Goal: Information Seeking & Learning: Learn about a topic

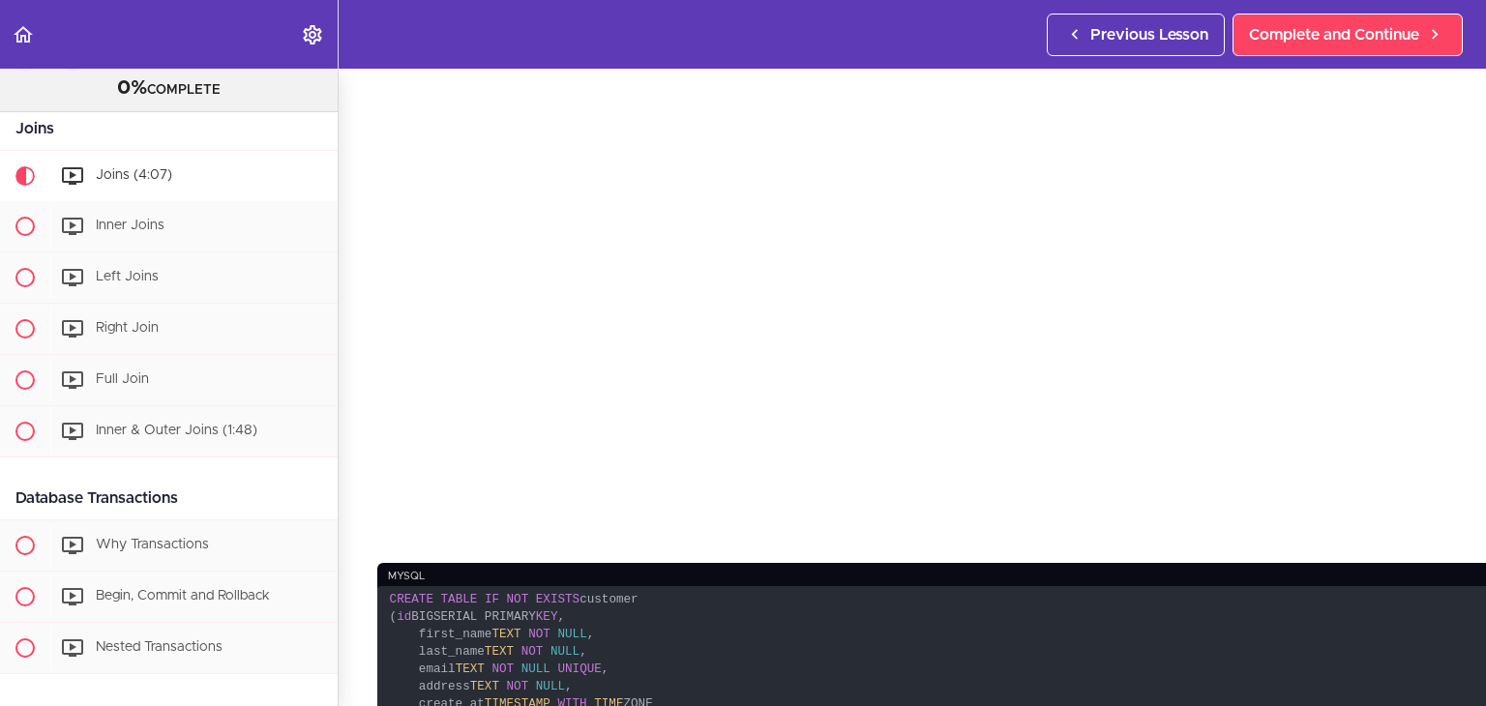
scroll to position [445, 0]
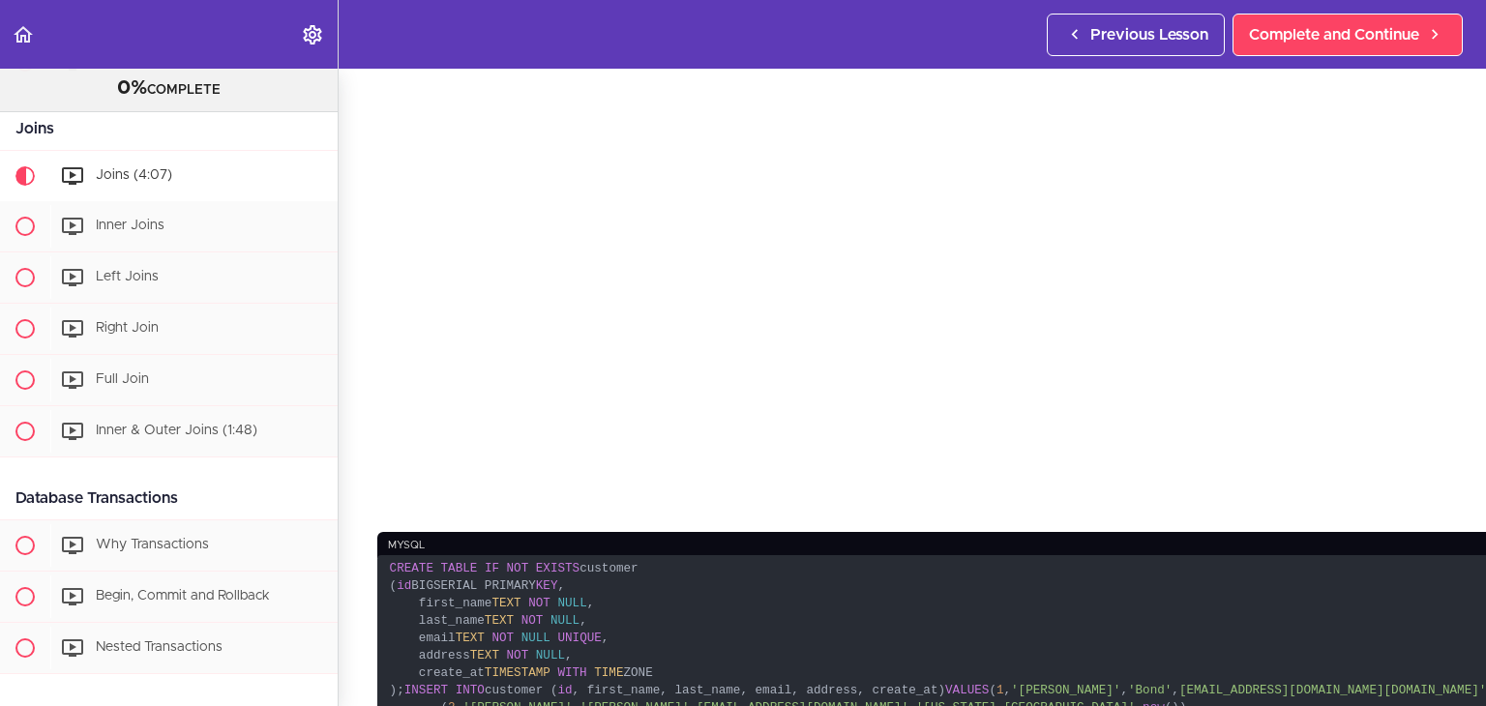
drag, startPoint x: 389, startPoint y: 479, endPoint x: 362, endPoint y: 369, distance: 113.5
click at [362, 369] on section "Advanced Databases 0% COMPLETE Getting Started Join the Community Download The …" at bounding box center [743, 387] width 1486 height 637
copy code "CREATE TABLE IF NOT EXISTS customer ( id BIGSERIAL PRIMARY KEY , first_name TEX…"
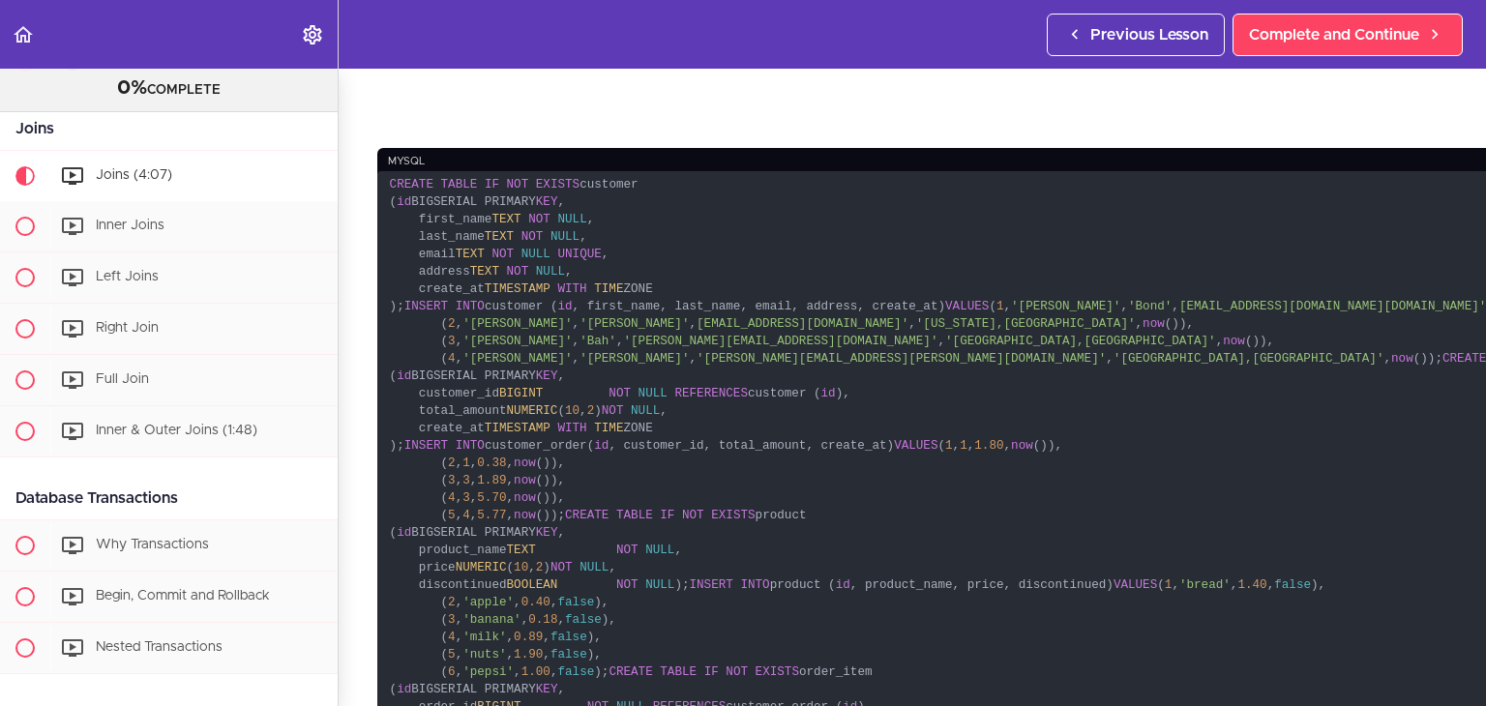
scroll to position [832, 0]
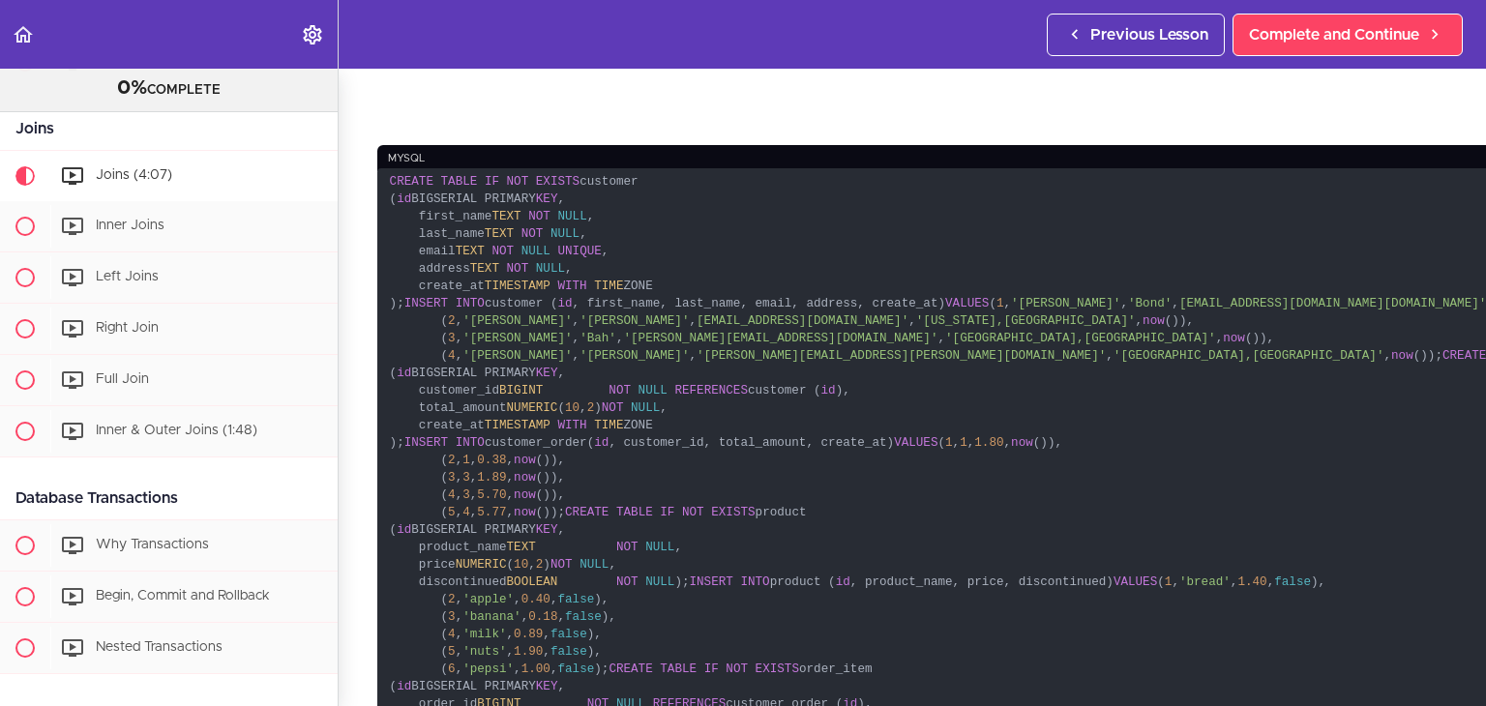
drag, startPoint x: 385, startPoint y: 158, endPoint x: 927, endPoint y: 239, distance: 547.7
click at [927, 239] on code "CREATE TABLE IF NOT EXISTS customer ( id BIGSERIAL PRIMARY KEY , first_name TEX…" at bounding box center [1081, 565] width 1408 height 795
copy code "INSERT INTO customer ( id , first_name, last_name, email, address, create_at) V…"
drag, startPoint x: 393, startPoint y: 263, endPoint x: 429, endPoint y: 362, distance: 105.3
click at [429, 362] on code "CREATE TABLE IF NOT EXISTS customer ( id BIGSERIAL PRIMARY KEY , first_name TEX…" at bounding box center [1081, 565] width 1408 height 795
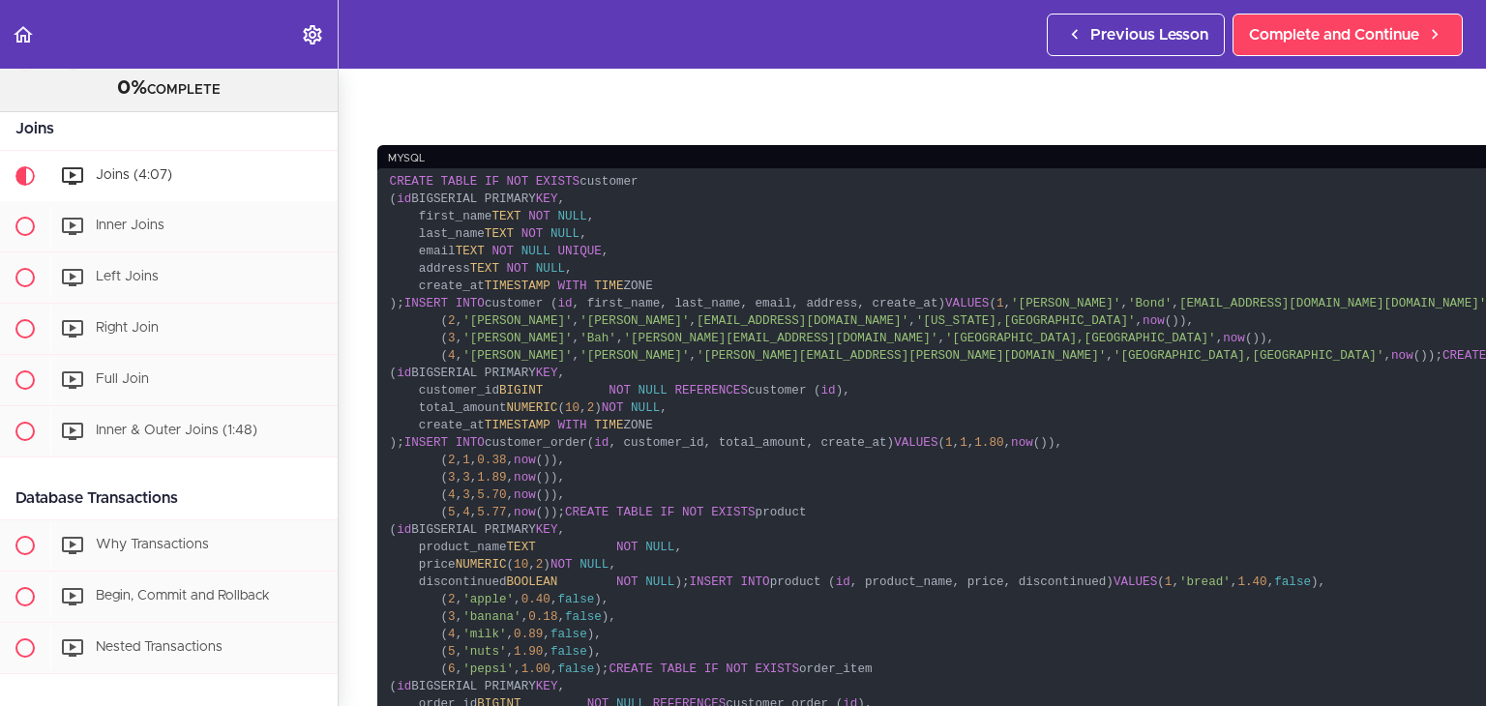
copy code "CREATE TABLE IF NOT EXISTS customer_order ( id BIGSERIAL PRIMARY KEY , customer…"
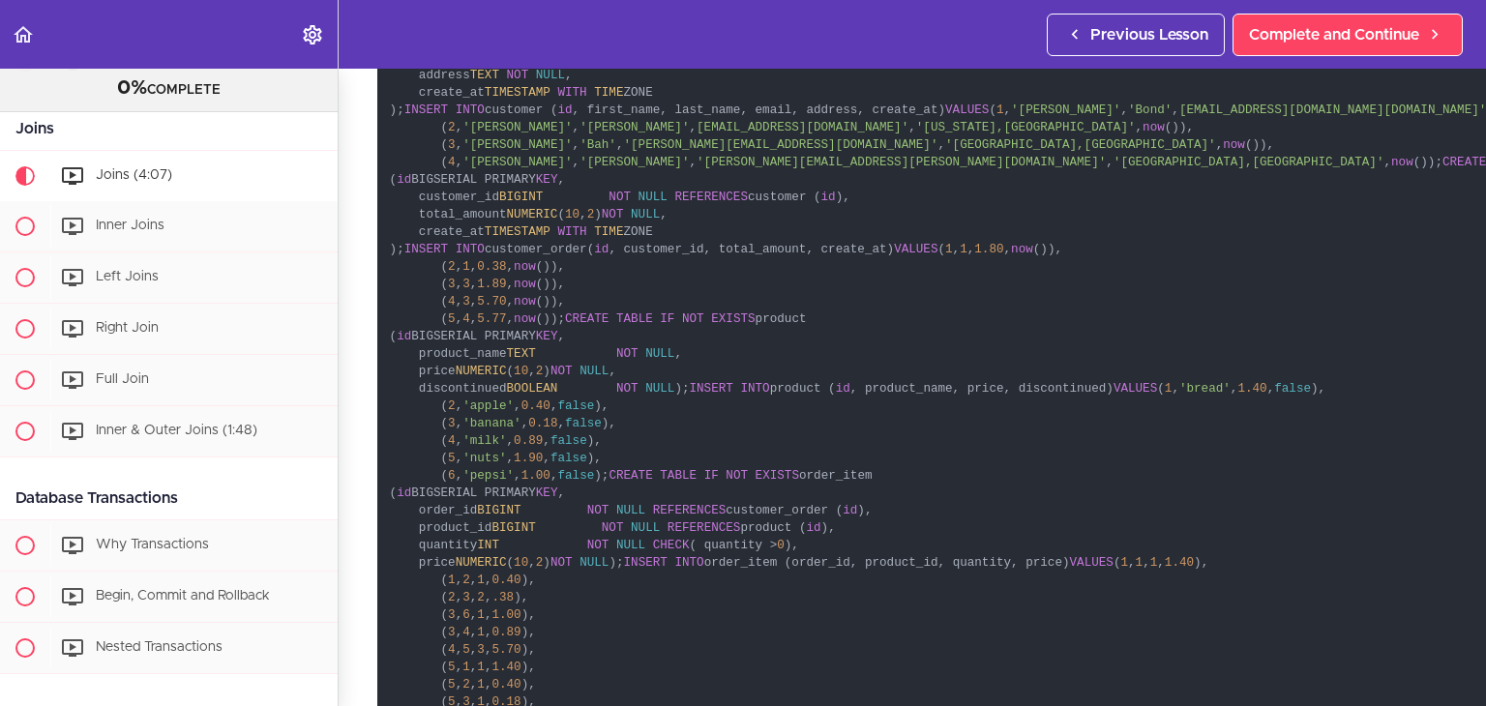
scroll to position [975, 0]
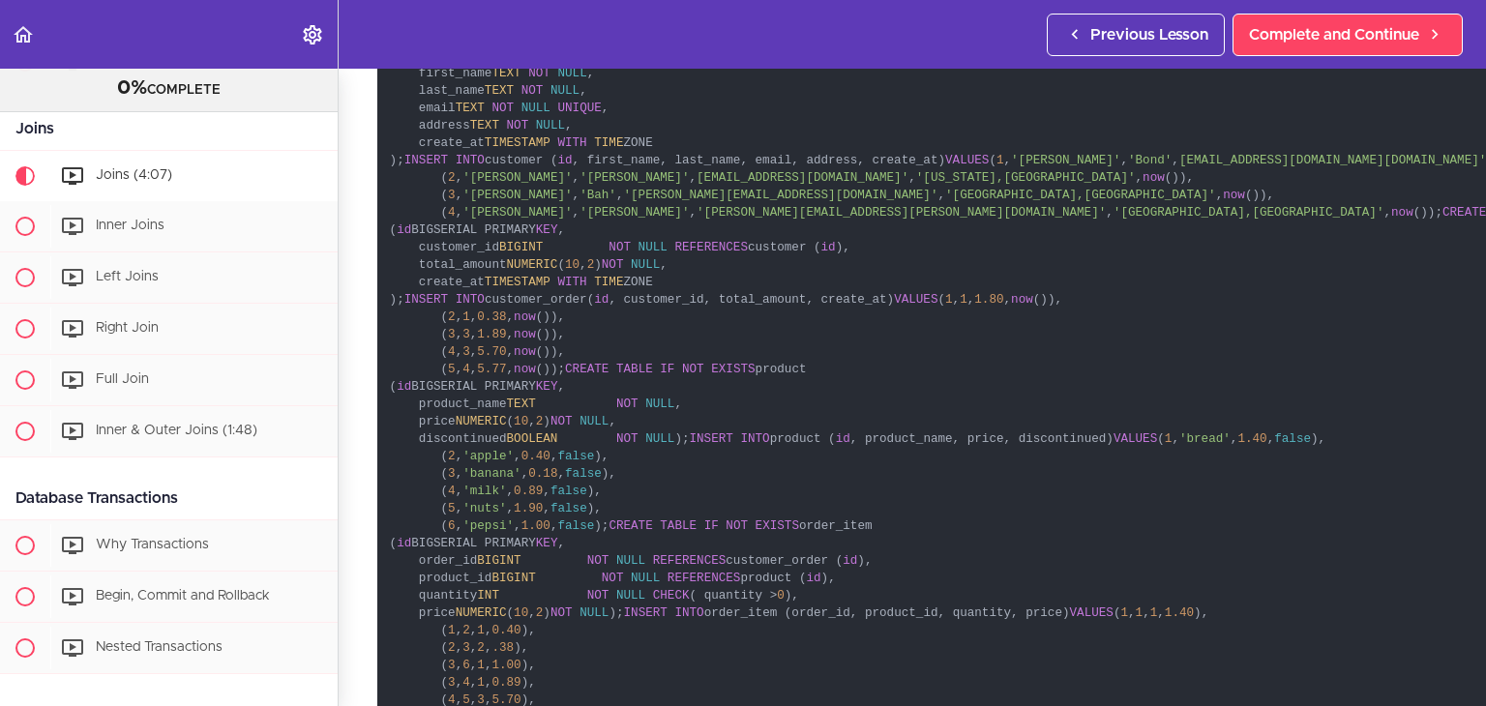
copy code "CREATE TABLE IF NOT EXISTS customer_order ( id BIGSERIAL PRIMARY KEY , customer…"
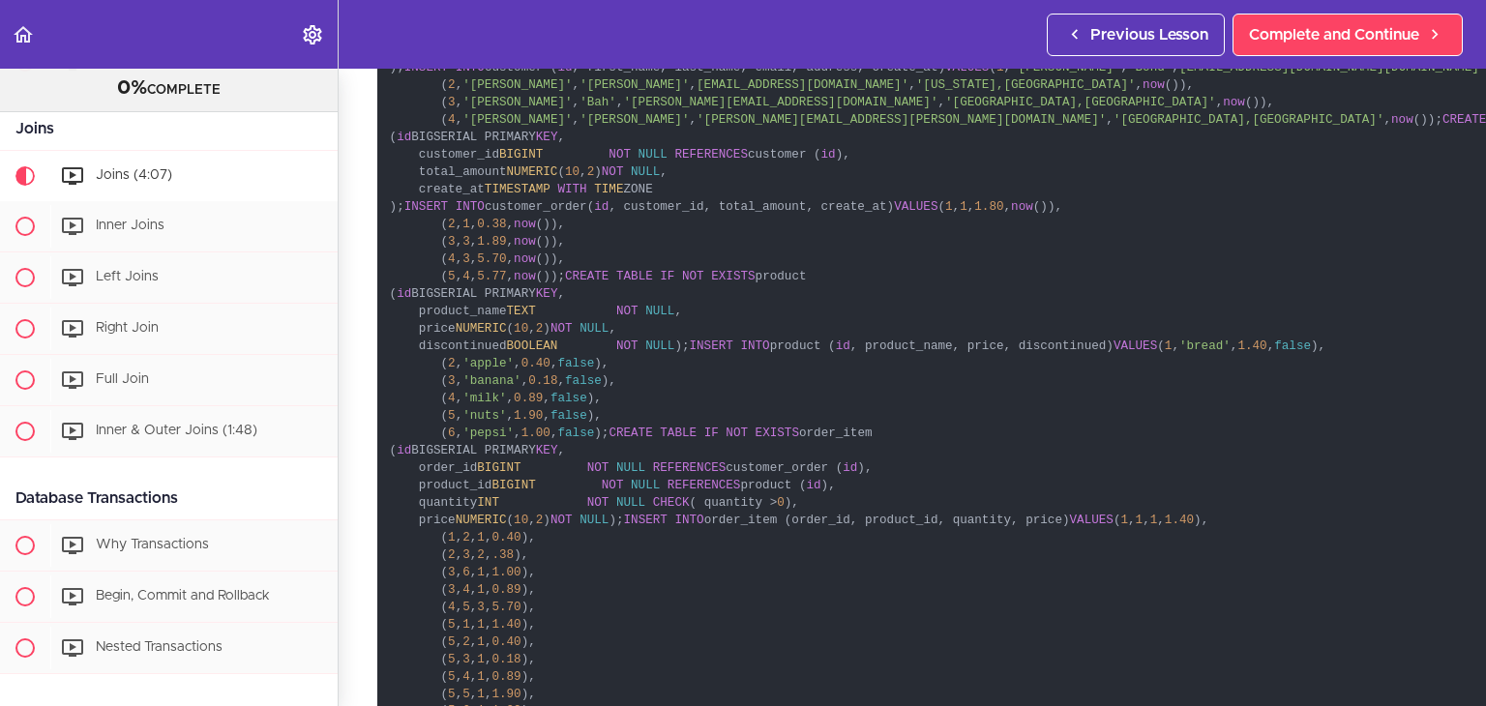
scroll to position [1072, 0]
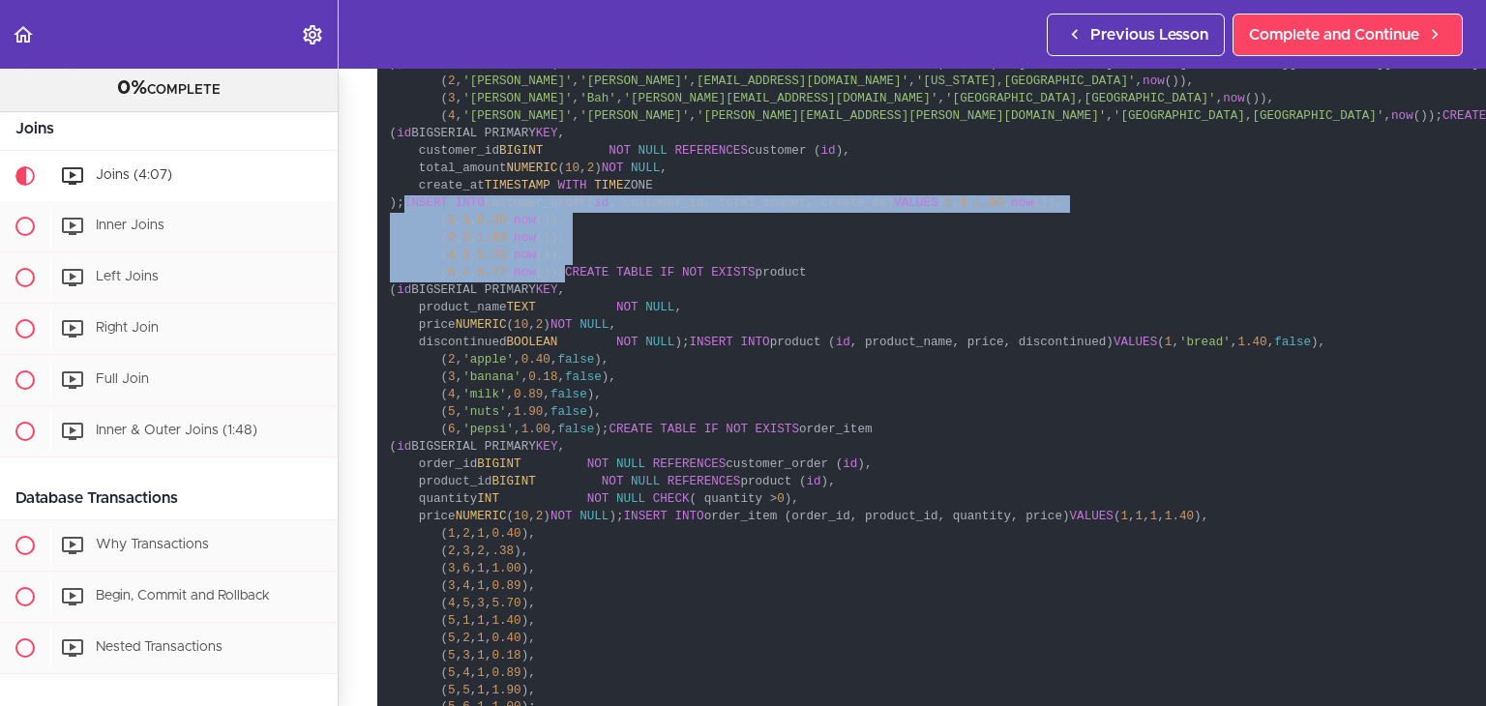
drag, startPoint x: 390, startPoint y: 162, endPoint x: 585, endPoint y: 245, distance: 212.0
click at [585, 245] on code "CREATE TABLE IF NOT EXISTS customer ( id BIGSERIAL PRIMARY KEY , first_name TEX…" at bounding box center [1081, 325] width 1408 height 795
copy code "INSERT INTO customer_order( id , customer_id, total_amount, create_at) VALUES (…"
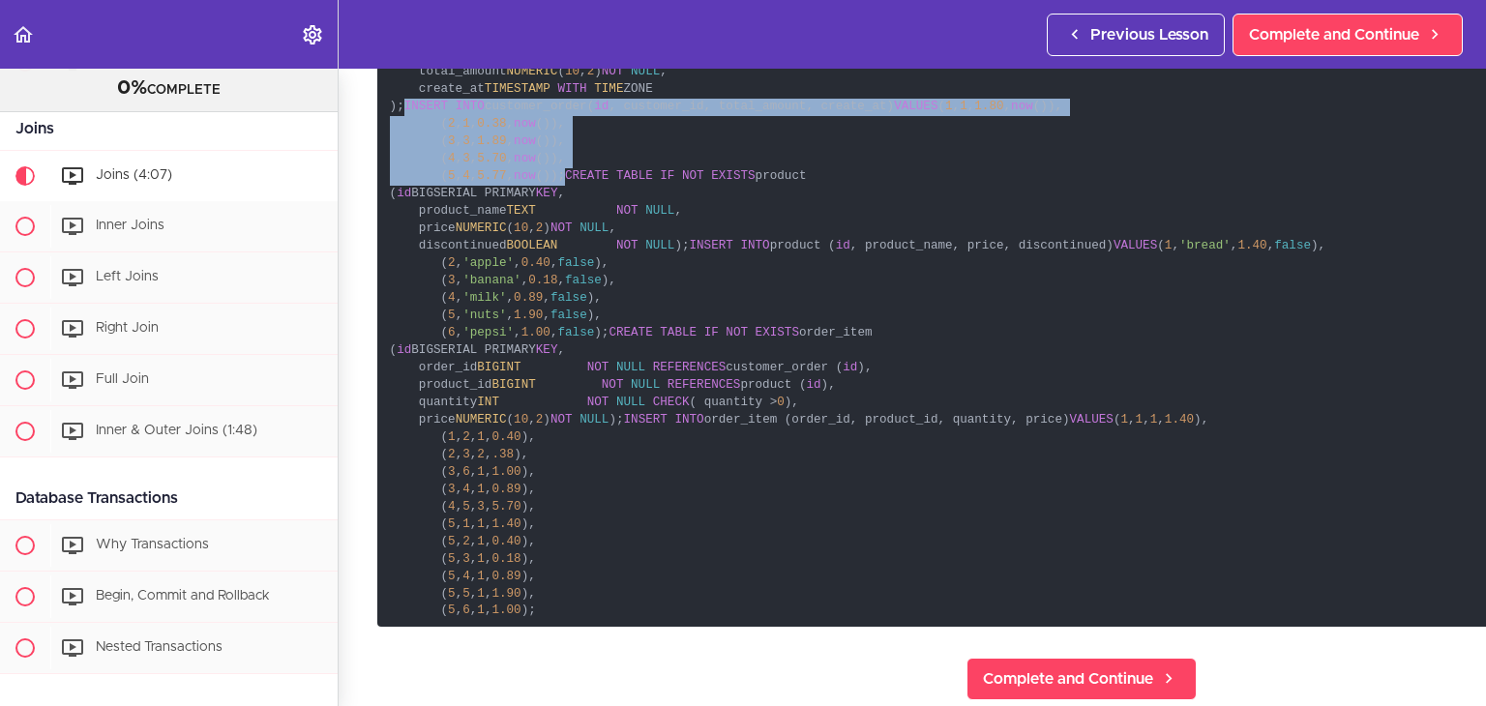
drag, startPoint x: 391, startPoint y: 188, endPoint x: 437, endPoint y: 297, distance: 118.8
click at [437, 297] on code "CREATE TABLE IF NOT EXISTS customer ( id BIGSERIAL PRIMARY KEY , first_name TEX…" at bounding box center [1081, 229] width 1408 height 795
copy code "CREATE TABLE IF NOT EXISTS product ( id BIGSERIAL PRIMARY KEY , product_name TE…"
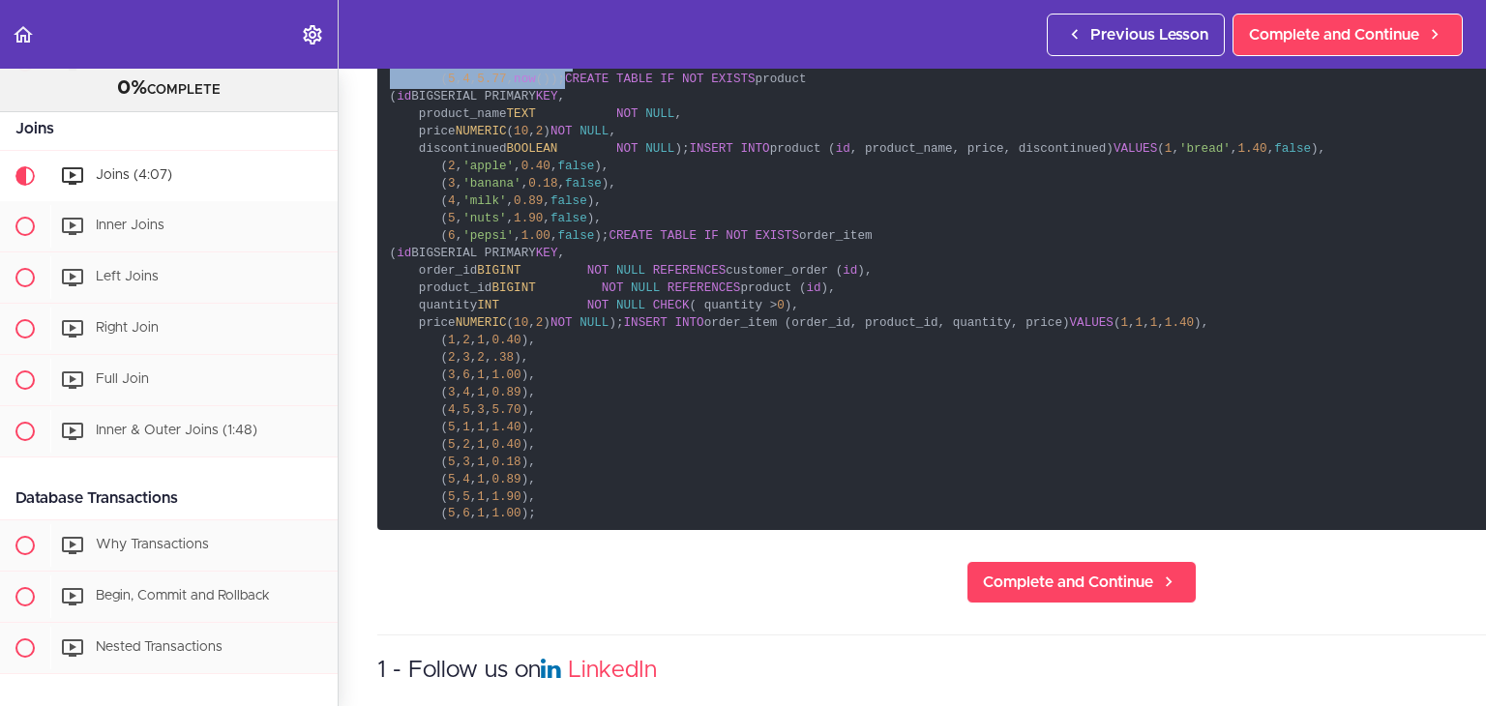
scroll to position [1362, 0]
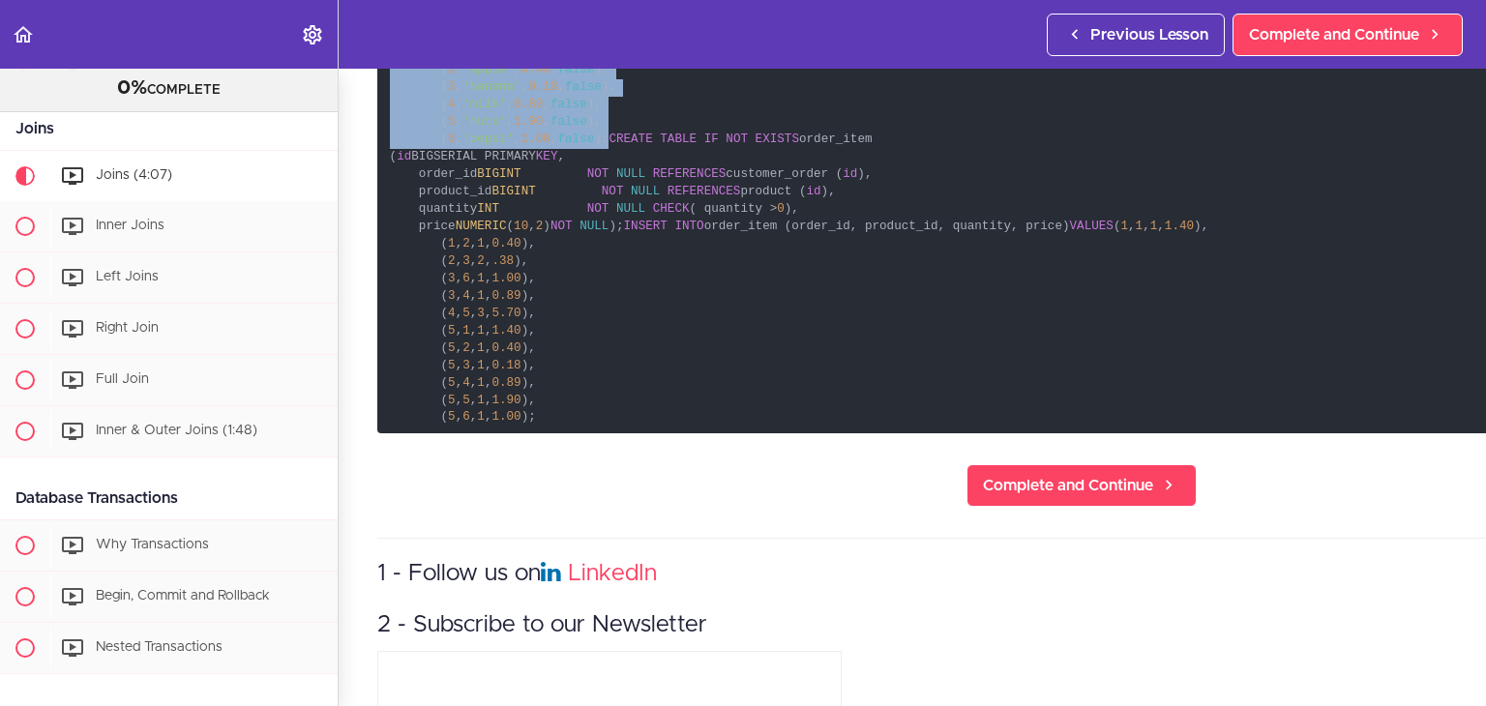
drag, startPoint x: 383, startPoint y: 129, endPoint x: 619, endPoint y: 233, distance: 258.1
click at [619, 233] on code "CREATE TABLE IF NOT EXISTS customer ( id BIGSERIAL PRIMARY KEY , first_name TEX…" at bounding box center [1081, 35] width 1408 height 795
copy code "INSERT INTO product ( id , product_name, price, discontinued) VALUES ( 1 , 'bre…"
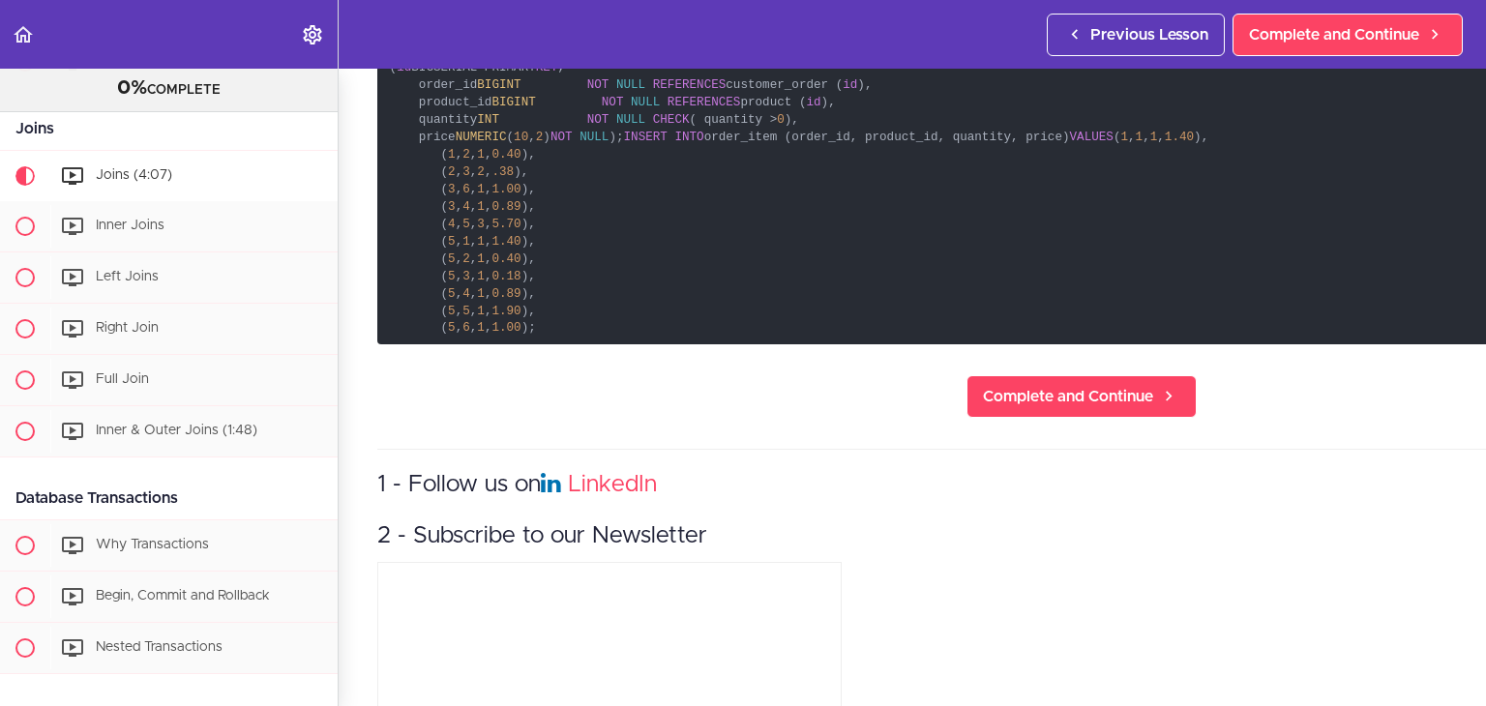
scroll to position [1459, 0]
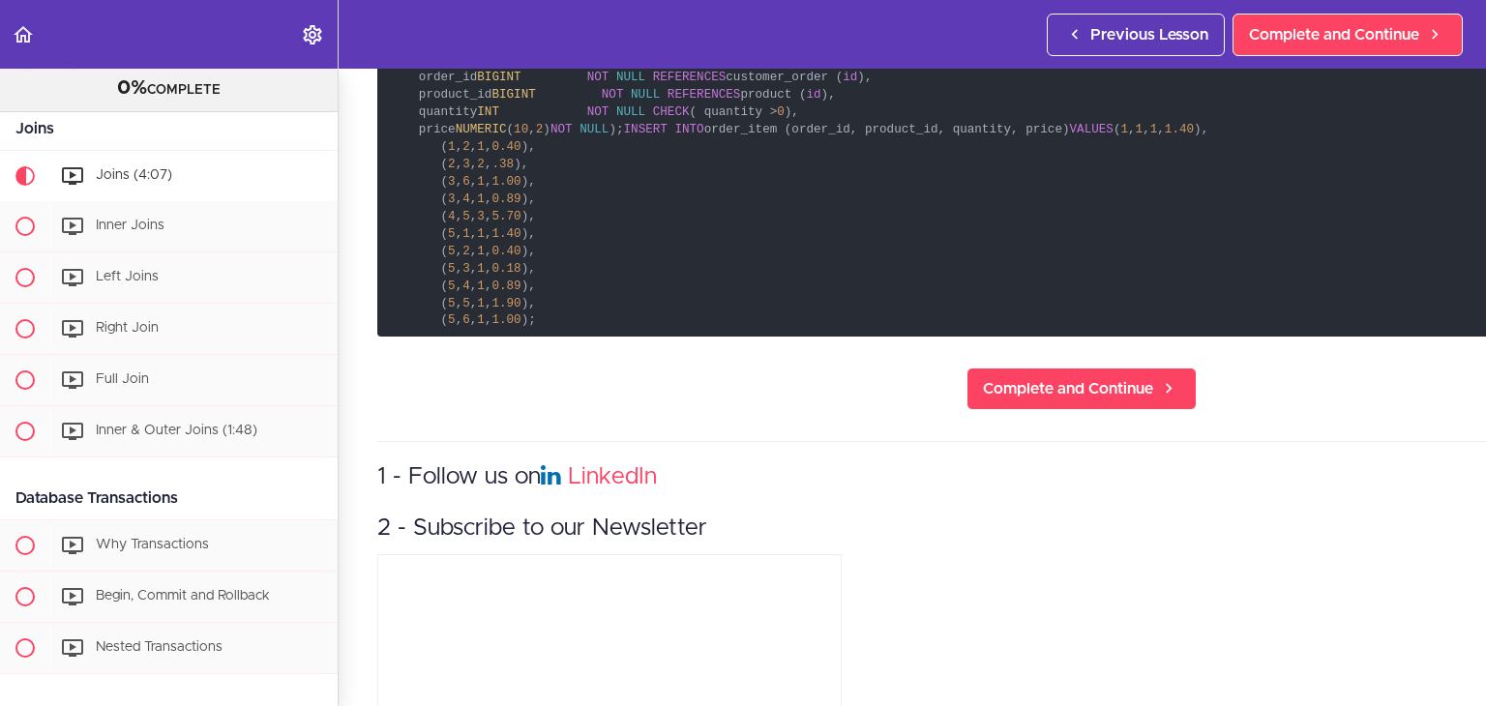
drag, startPoint x: 388, startPoint y: 171, endPoint x: 424, endPoint y: 293, distance: 127.0
copy code "CREATE TABLE IF NOT EXISTS order_item ( id BIGSERIAL PRIMARY KEY , order_id BIG…"
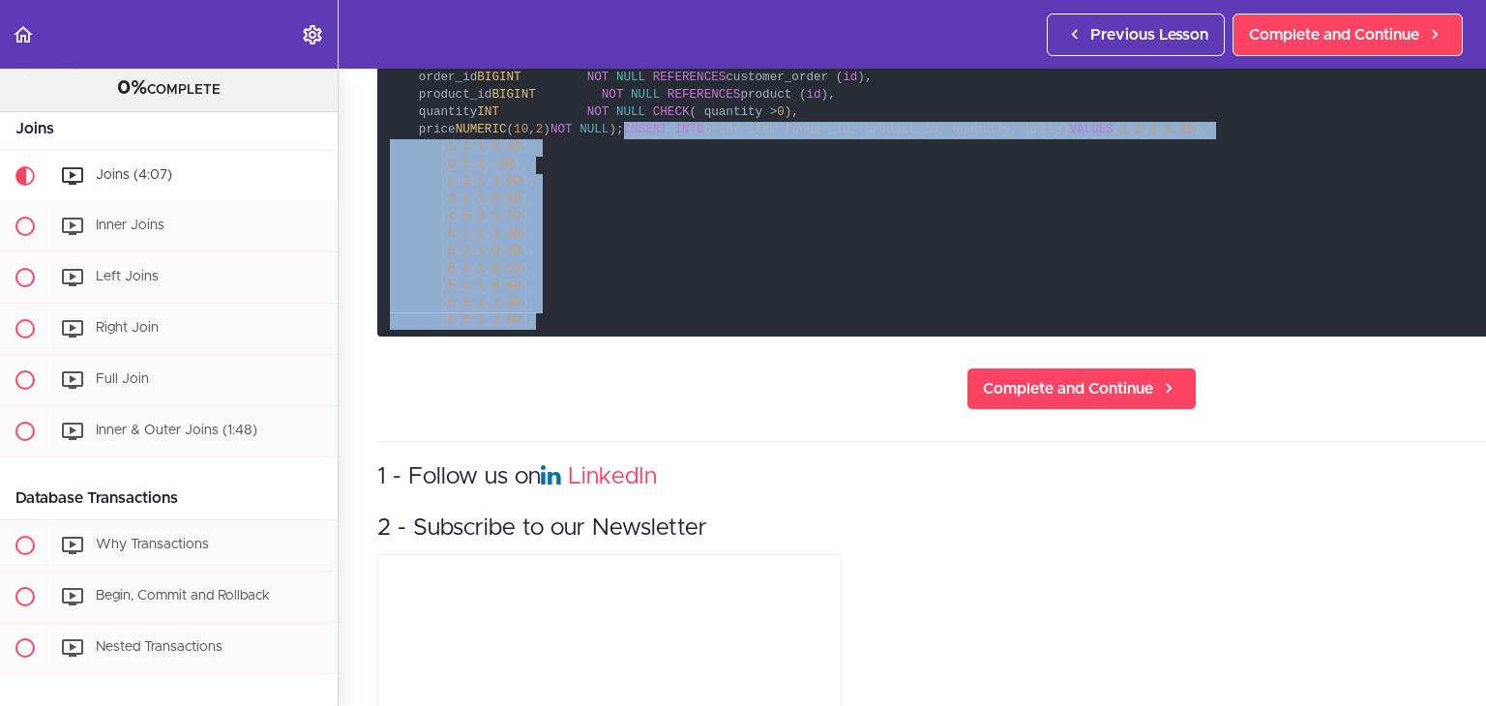
drag, startPoint x: 388, startPoint y: 328, endPoint x: 552, endPoint y: 543, distance: 270.5
copy code "INSERT INTO order_item (order_id, product_id, quantity, price) VALUES ( 1 , 1 ,…"
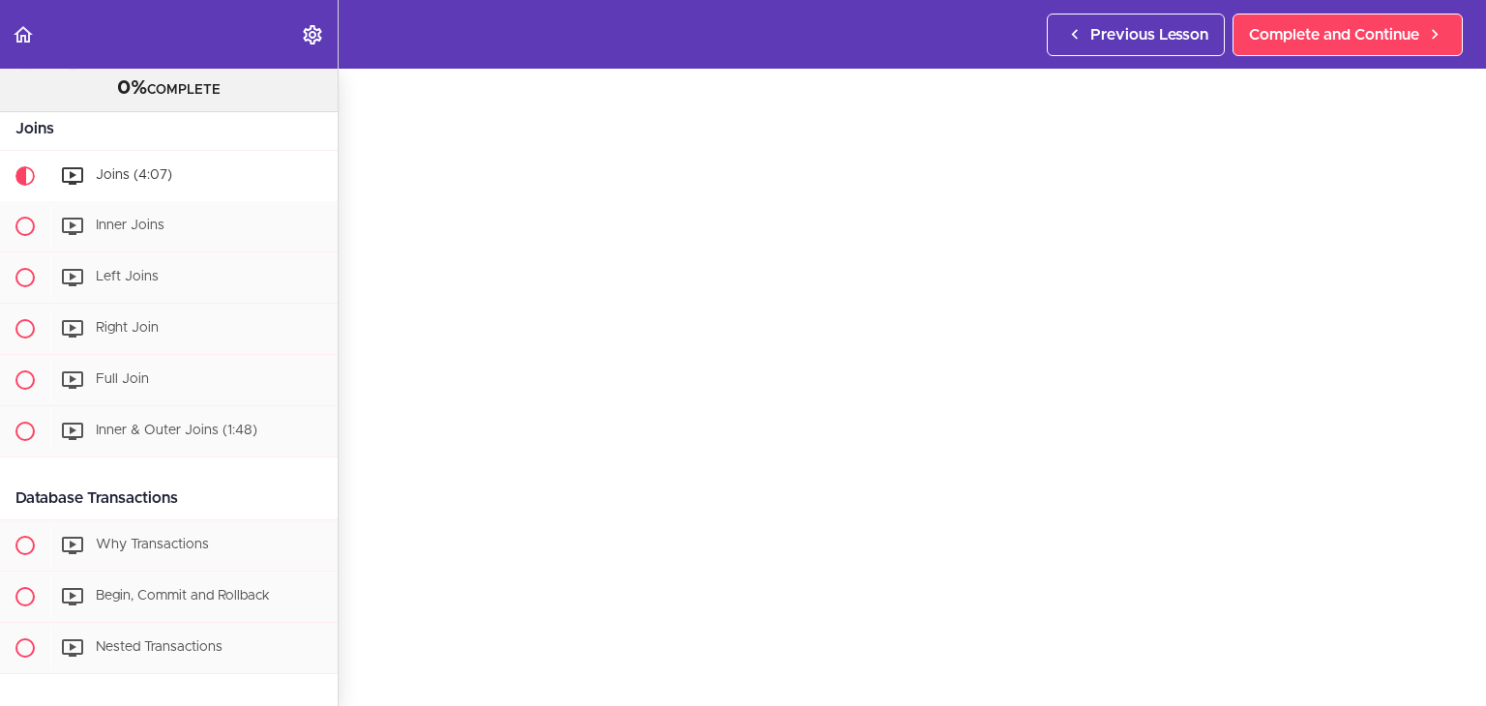
scroll to position [66, 0]
click at [166, 240] on div "Inner Joins" at bounding box center [193, 226] width 287 height 43
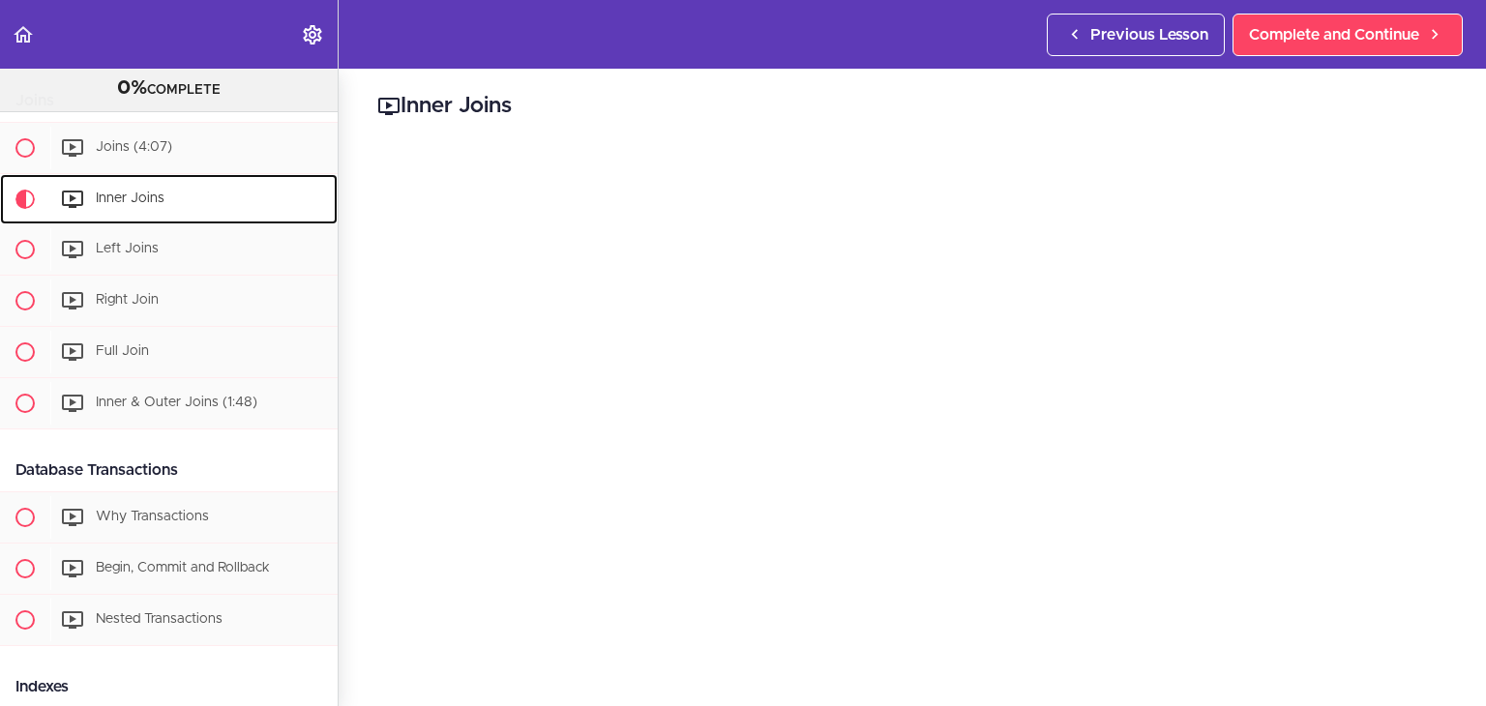
scroll to position [753, 0]
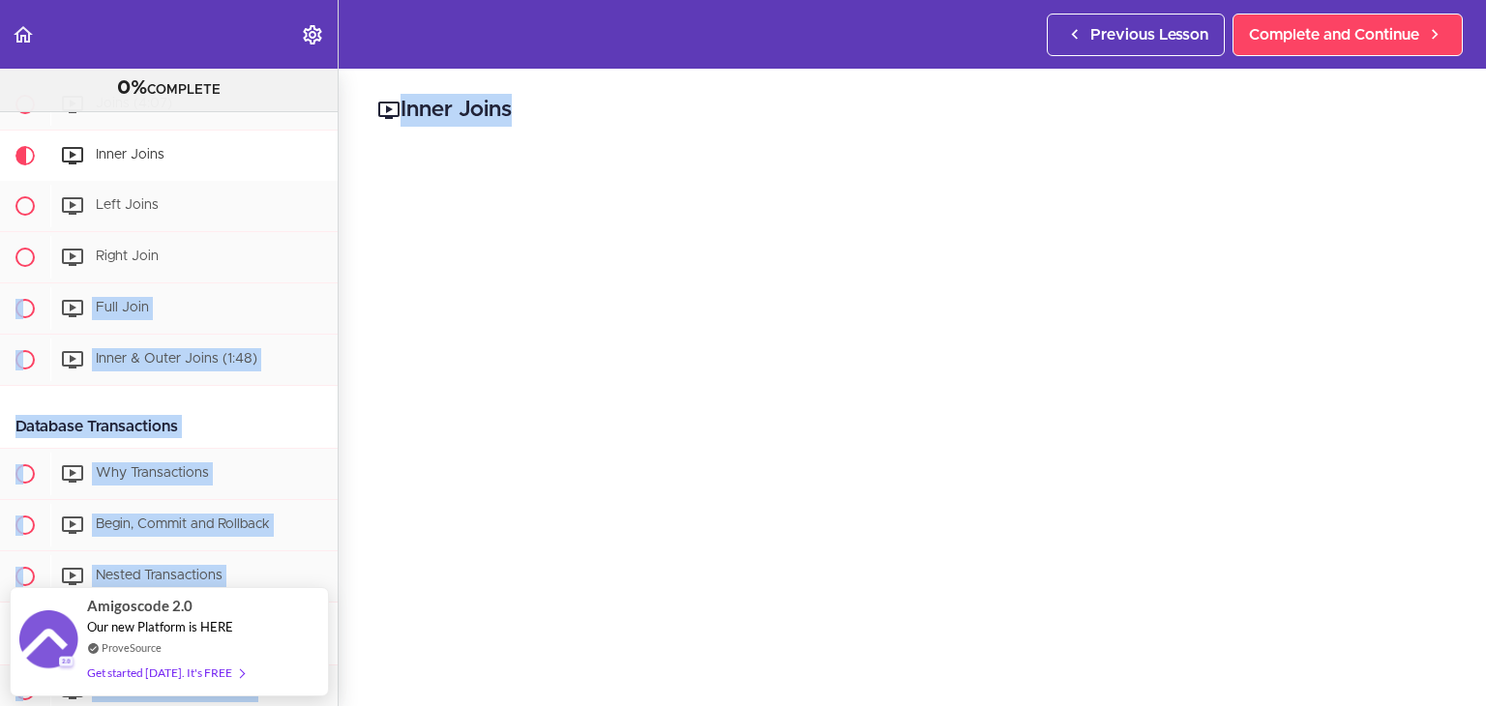
click at [335, 270] on section "Advanced Databases 0% COMPLETE Getting Started Join the Community Download The …" at bounding box center [743, 387] width 1486 height 637
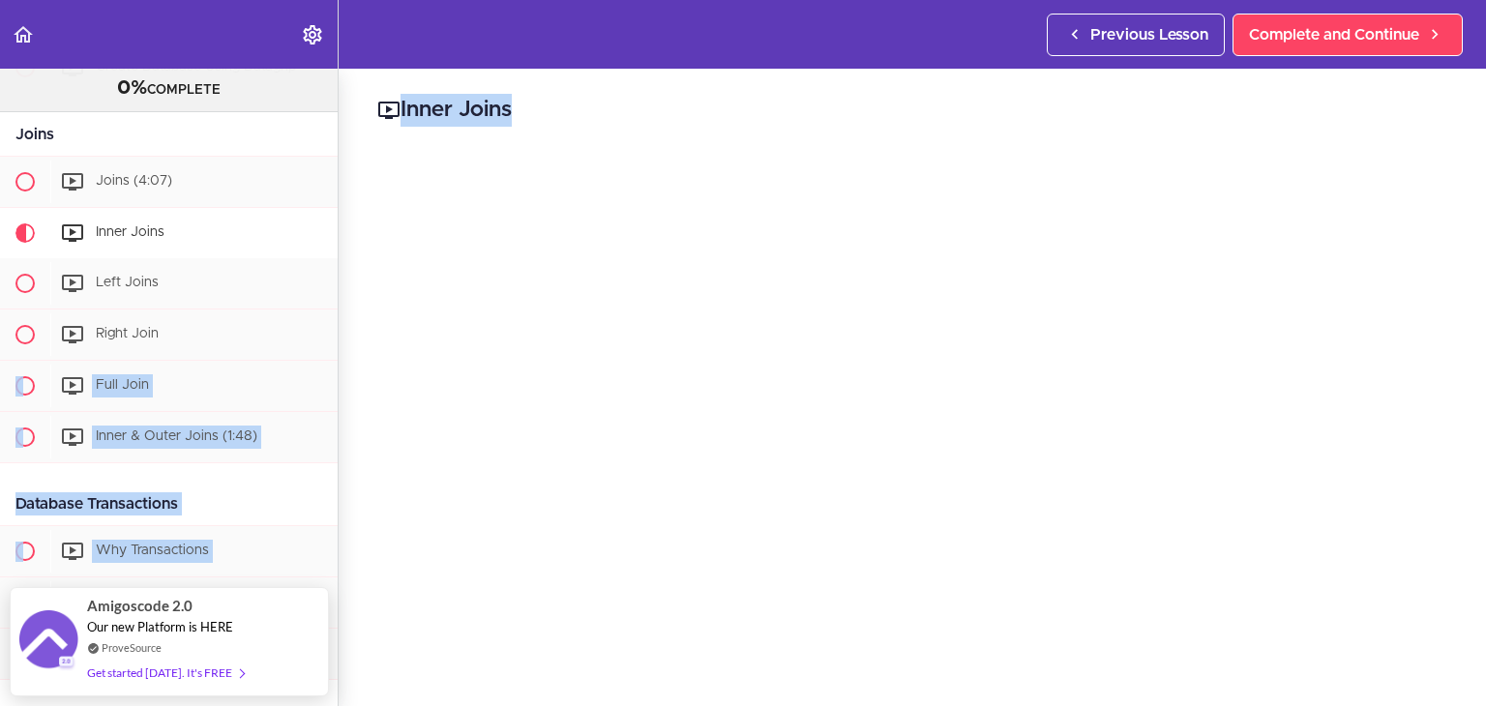
scroll to position [652, 0]
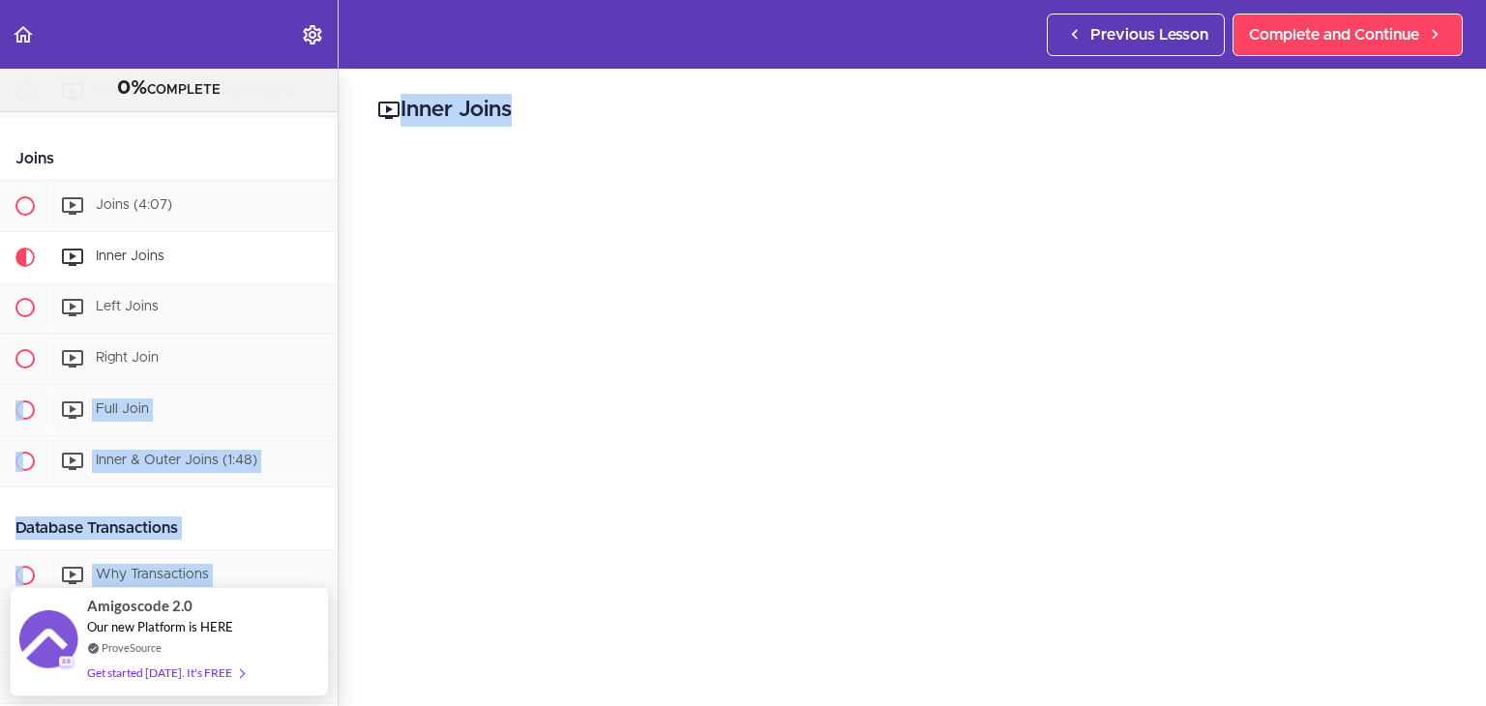
click at [352, 262] on div "Inner Joins mysql SELECT * FROM customer JOIN customer_order ON customer.id = c…" at bounding box center [1077, 387] width 1476 height 637
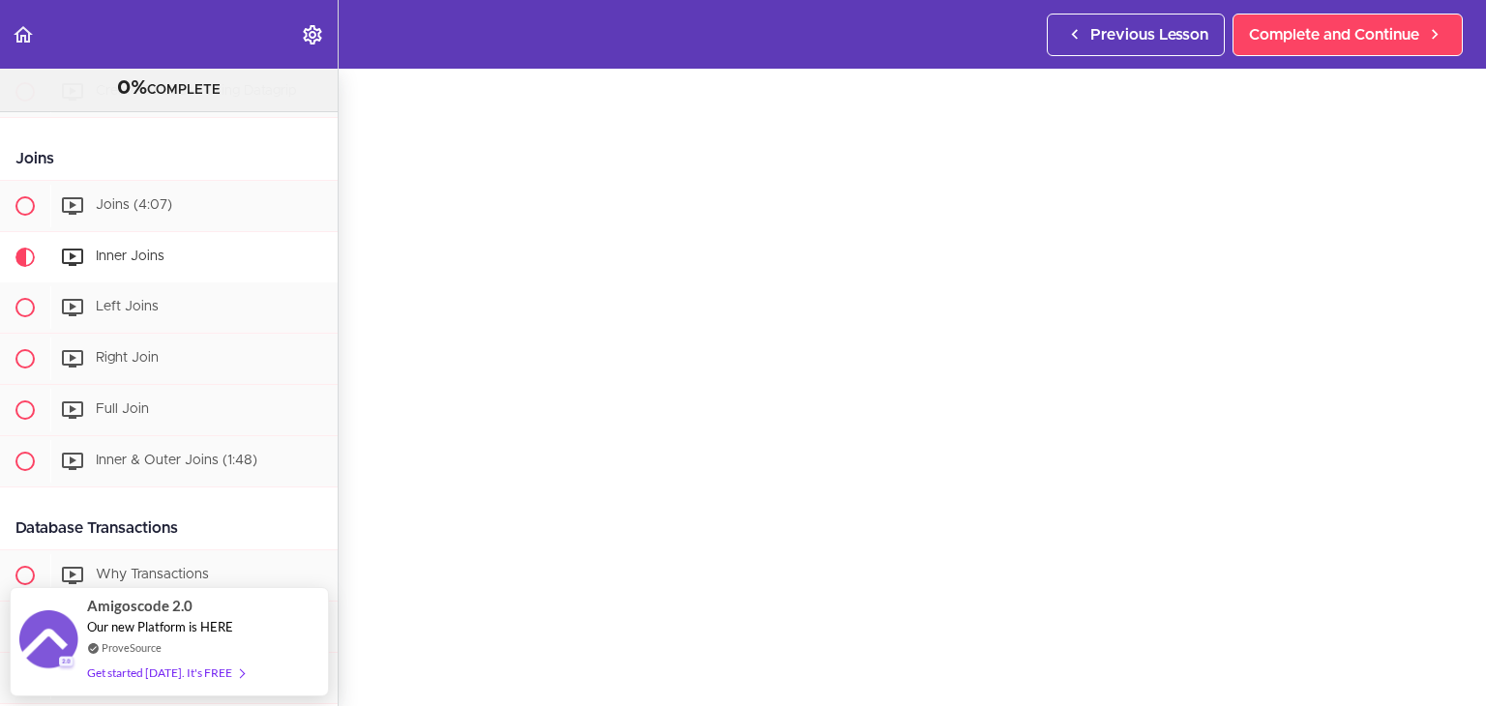
scroll to position [49, 0]
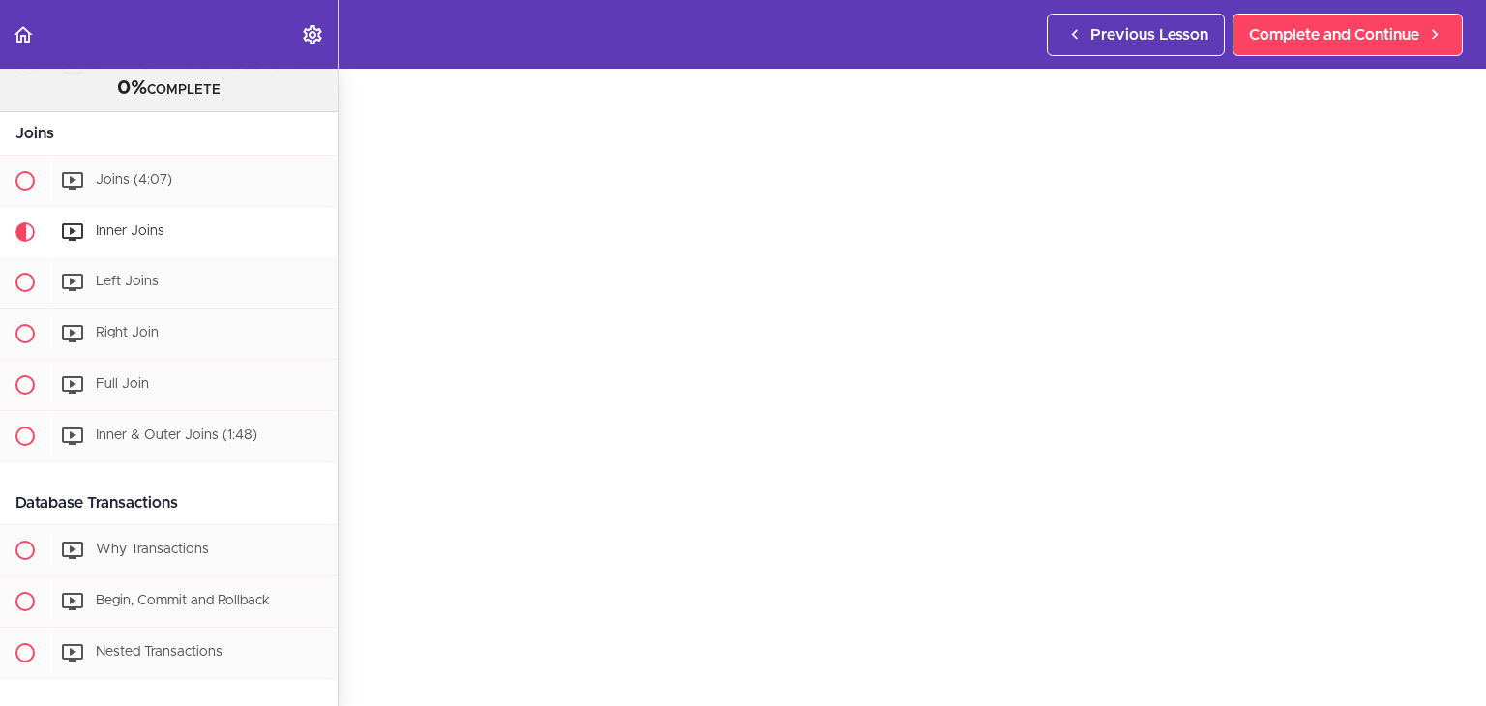
scroll to position [681, 0]
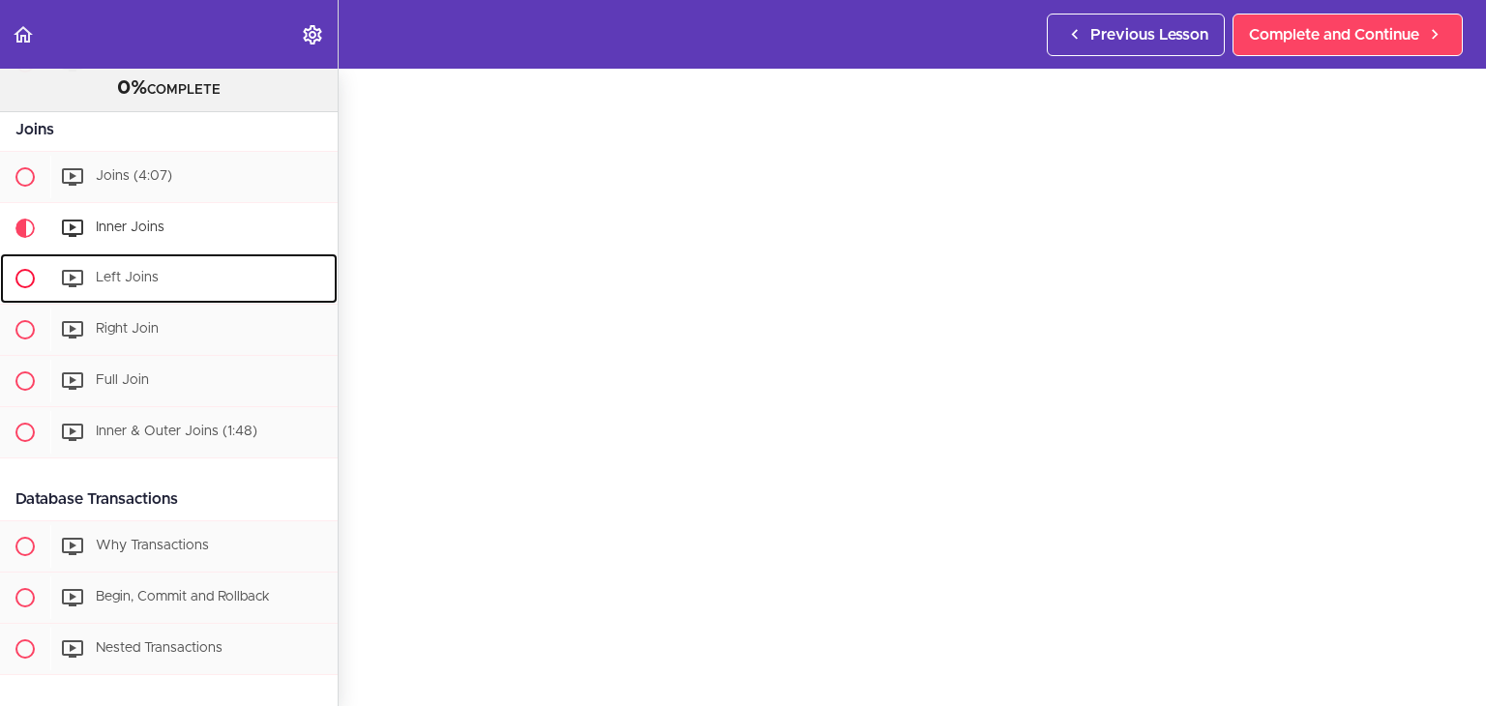
click at [177, 287] on div "Left Joins" at bounding box center [193, 278] width 287 height 43
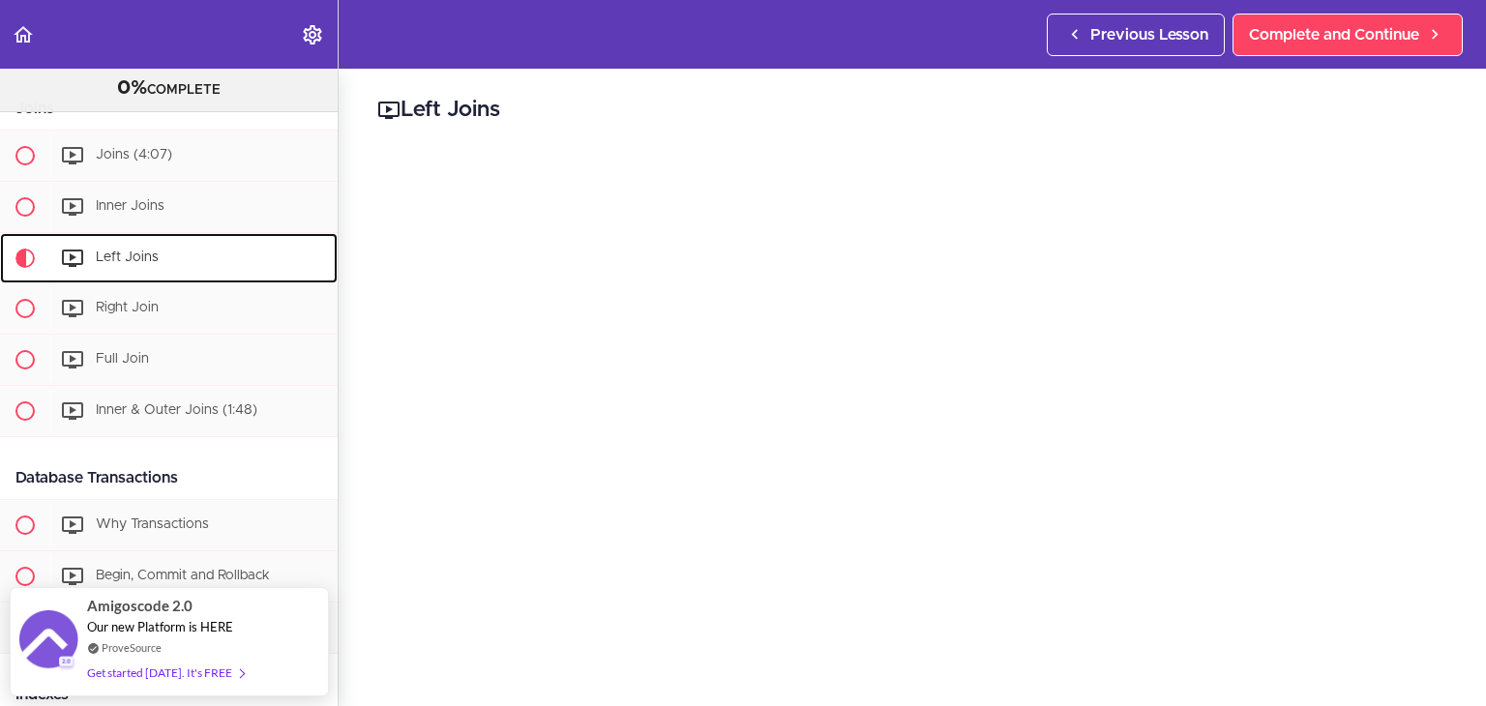
scroll to position [694, 0]
